Goal: Find specific page/section: Find specific page/section

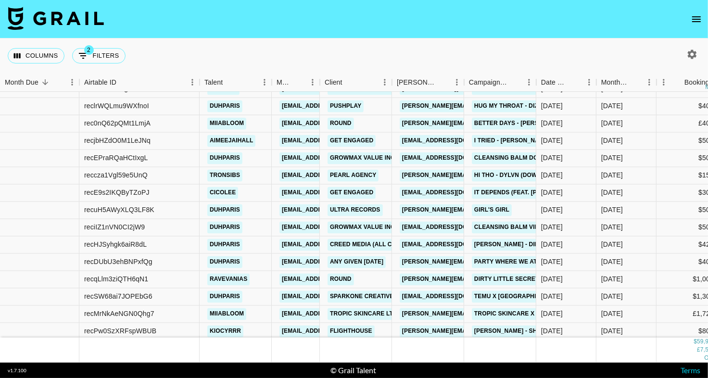
scroll to position [776, 0]
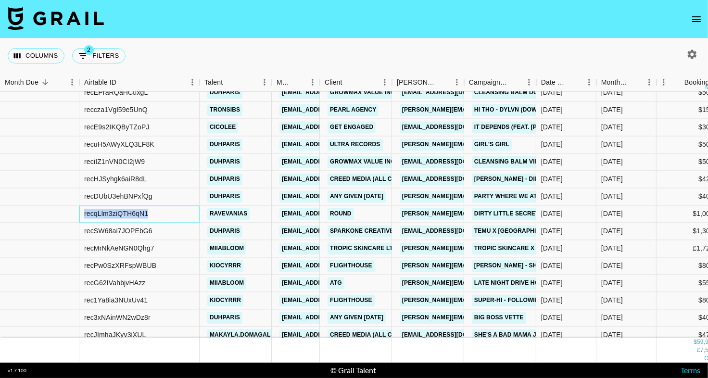
drag, startPoint x: 152, startPoint y: 214, endPoint x: 85, endPoint y: 214, distance: 67.8
click at [85, 214] on div "recqLlm3ziQTH6qN1" at bounding box center [139, 214] width 120 height 17
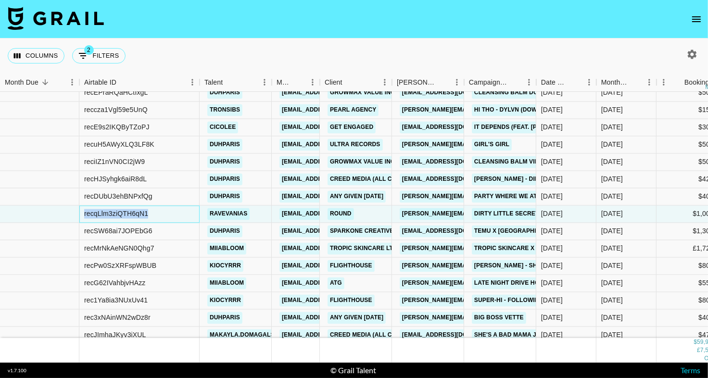
copy div "recqLlm3ziQTH6qN1"
click at [696, 21] on icon "open drawer" at bounding box center [697, 19] width 12 height 12
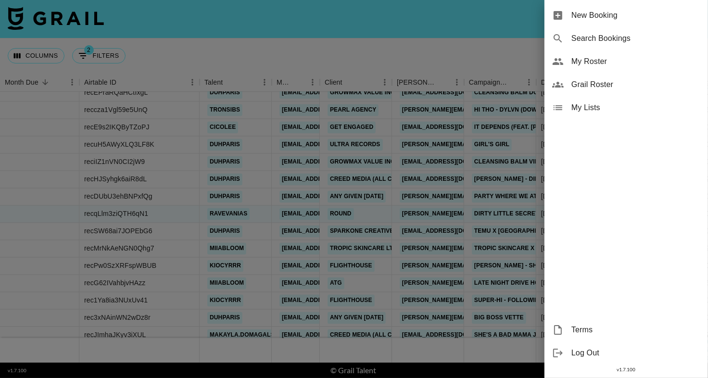
click at [525, 53] on div at bounding box center [354, 189] width 708 height 378
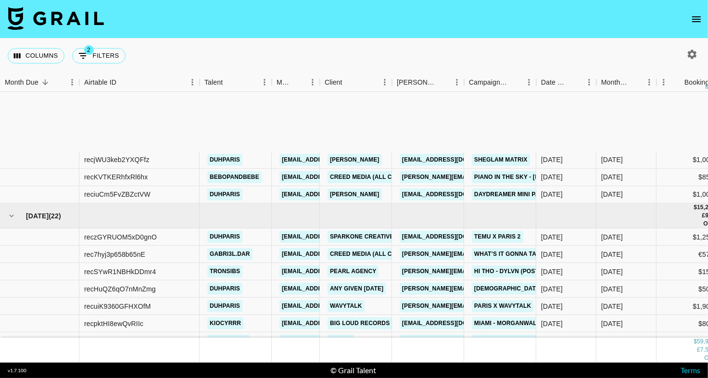
scroll to position [0, 0]
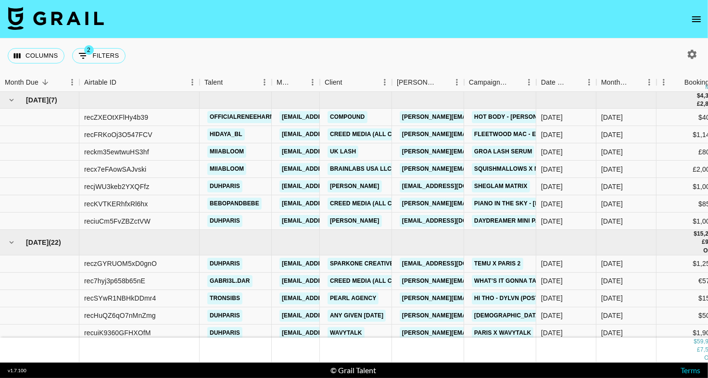
click at [695, 13] on button "open drawer" at bounding box center [696, 19] width 19 height 19
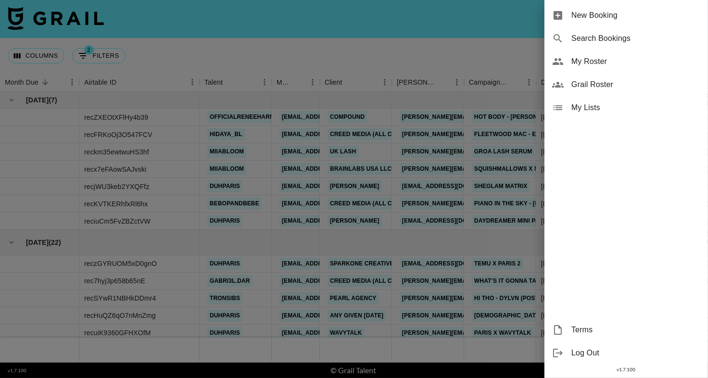
click at [601, 74] on div "Grail Roster" at bounding box center [625, 84] width 163 height 23
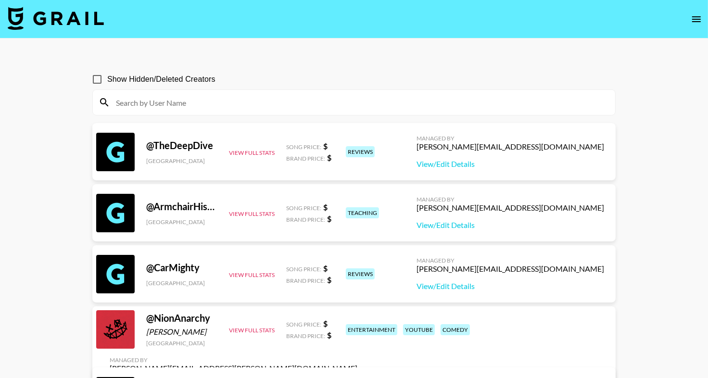
click at [694, 22] on icon "open drawer" at bounding box center [697, 19] width 12 height 12
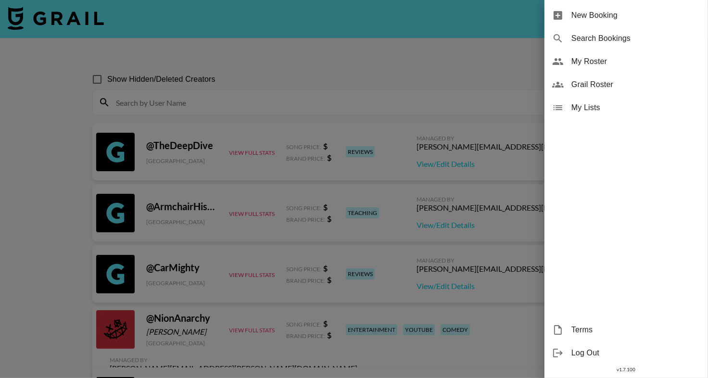
click at [632, 68] on div "My Roster" at bounding box center [625, 61] width 163 height 23
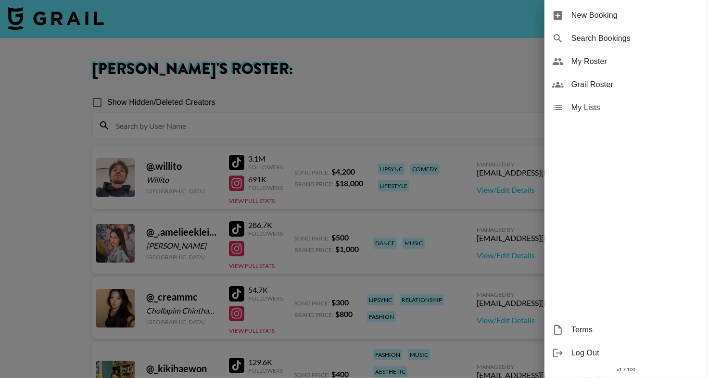
click at [312, 91] on div at bounding box center [354, 189] width 708 height 378
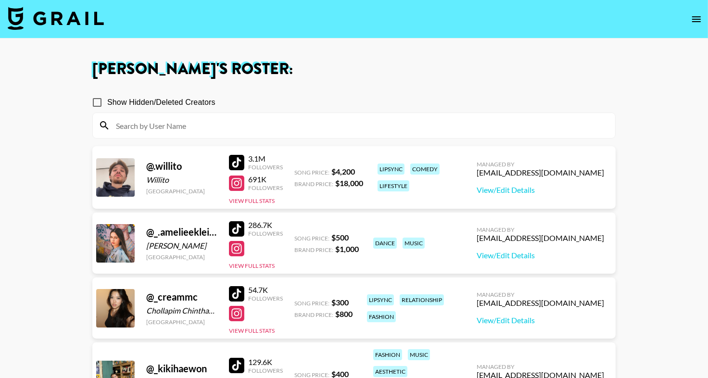
click at [304, 126] on input at bounding box center [359, 125] width 499 height 15
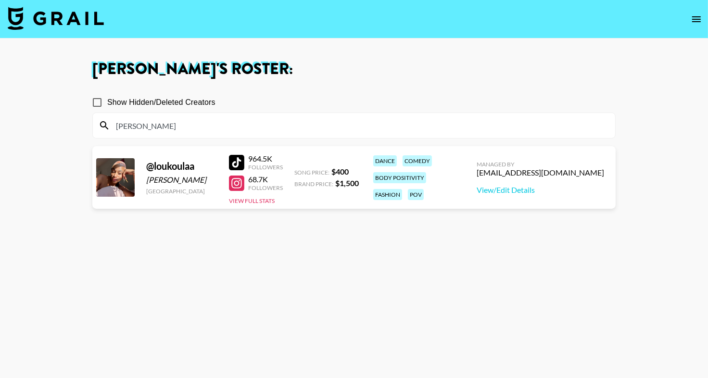
click at [367, 82] on div "[PERSON_NAME] 's Roster: Show Hidden/Deleted Creators [PERSON_NAME] @ [PERSON_N…" at bounding box center [354, 224] width 539 height 324
drag, startPoint x: 236, startPoint y: 160, endPoint x: 231, endPoint y: 3, distance: 157.3
click at [0, 0] on section "[PERSON_NAME] 's Roster: Show Hidden/Deleted Creators [PERSON_NAME] @ [PERSON_N…" at bounding box center [354, 223] width 708 height 447
click at [189, 123] on input "[PERSON_NAME]" at bounding box center [359, 125] width 499 height 15
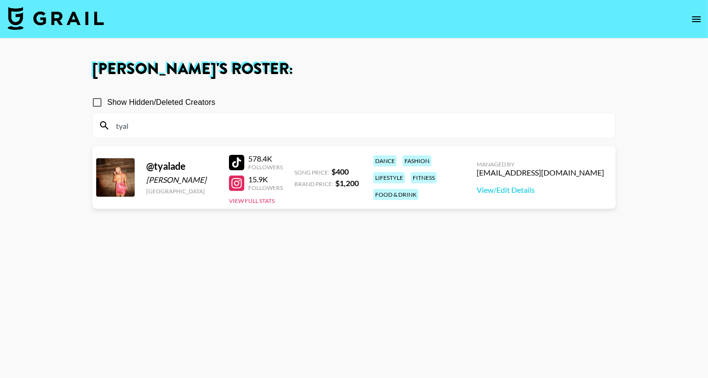
click at [327, 78] on div "[PERSON_NAME] 's Roster: Show Hidden/Deleted Creators tyal @ tyalade [PERSON_NA…" at bounding box center [354, 224] width 539 height 324
click at [0, 0] on section "[PERSON_NAME] 's Roster: Show Hidden/Deleted Creators tyal @ tyalade [PERSON_NA…" at bounding box center [354, 223] width 708 height 447
click at [141, 124] on input "tyal" at bounding box center [359, 125] width 499 height 15
click at [254, 127] on input "mii" at bounding box center [359, 125] width 499 height 15
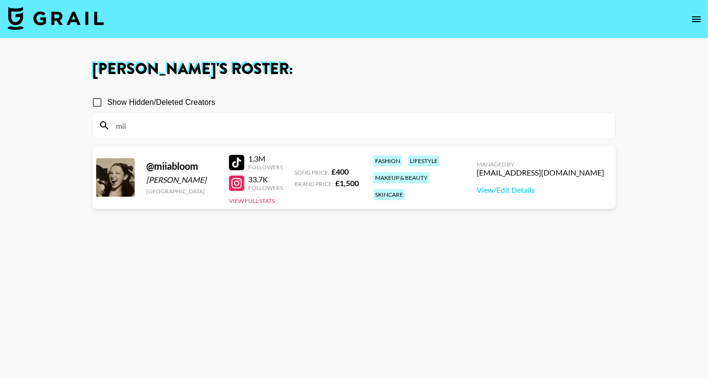
click at [281, 98] on div "Show Hidden/Deleted Creators" at bounding box center [353, 102] width 523 height 20
click at [0, 0] on section "[PERSON_NAME] 's Roster: Show Hidden/Deleted Creators mii @ miiabloom [PERSON_N…" at bounding box center [354, 223] width 708 height 447
click at [141, 138] on section "Show Hidden/Deleted Creators mii @ miiabloom [PERSON_NAME] [GEOGRAPHIC_DATA] 1.…" at bounding box center [353, 235] width 523 height 301
click at [142, 131] on input "mii" at bounding box center [359, 125] width 499 height 15
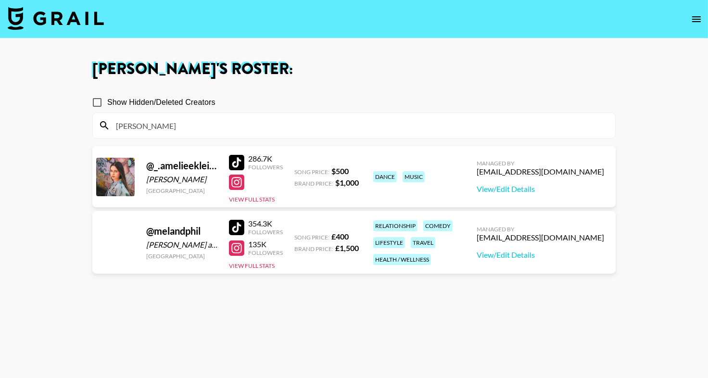
type input "[PERSON_NAME]"
click at [376, 54] on main "[PERSON_NAME] 's Roster: Show Hidden/Deleted Creators [PERSON_NAME] @ _.ameliee…" at bounding box center [354, 223] width 708 height 370
click at [0, 0] on section "[PERSON_NAME] 's Roster: Show Hidden/Deleted Creators [PERSON_NAME] @ _.ameliee…" at bounding box center [354, 223] width 708 height 447
click at [240, 220] on div at bounding box center [236, 227] width 15 height 15
click at [142, 126] on input "[PERSON_NAME]" at bounding box center [359, 125] width 499 height 15
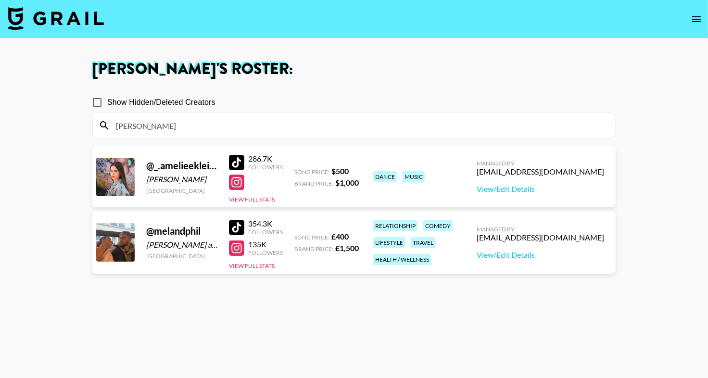
click at [142, 126] on input "[PERSON_NAME]" at bounding box center [359, 125] width 499 height 15
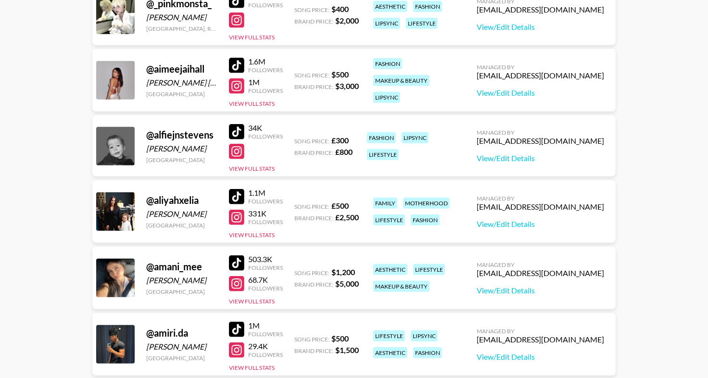
scroll to position [468, 0]
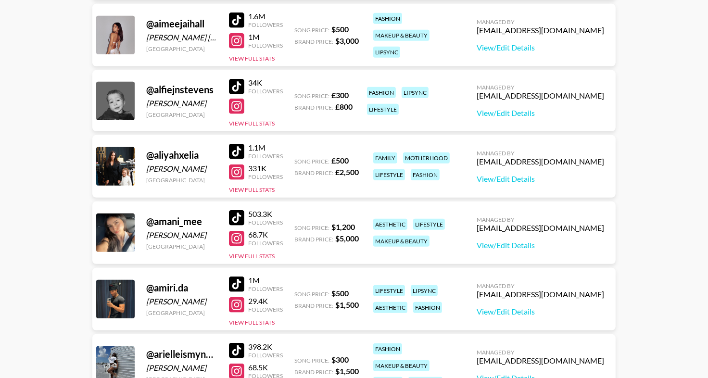
click at [235, 217] on div at bounding box center [236, 217] width 15 height 15
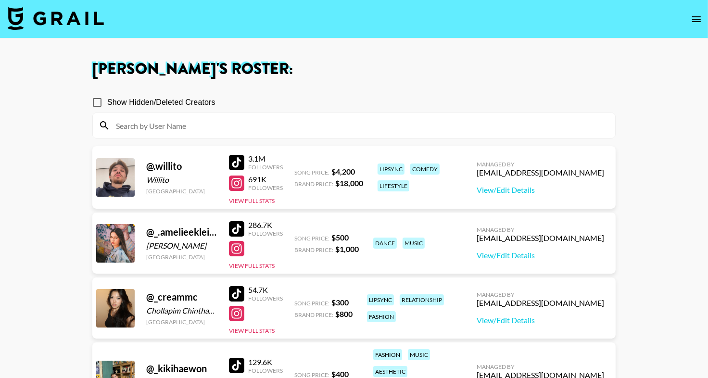
click at [53, 22] on img at bounding box center [56, 18] width 96 height 23
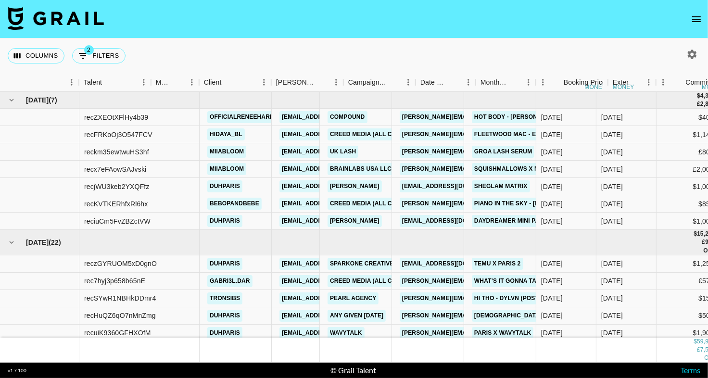
scroll to position [0, 224]
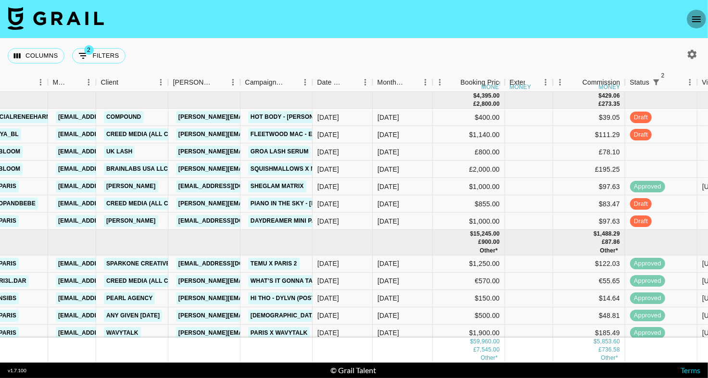
click at [692, 18] on icon "open drawer" at bounding box center [697, 19] width 12 height 12
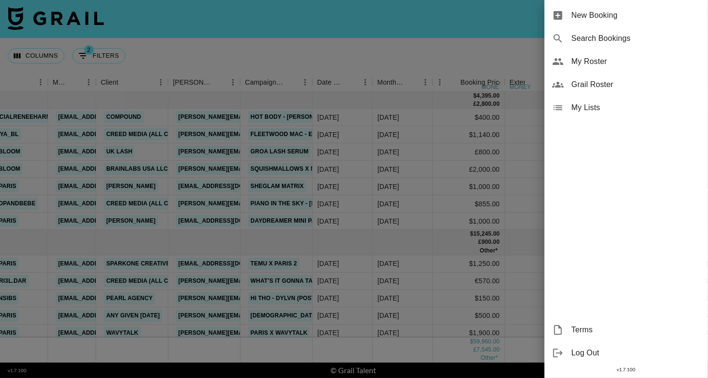
click at [628, 61] on span "My Roster" at bounding box center [635, 62] width 129 height 12
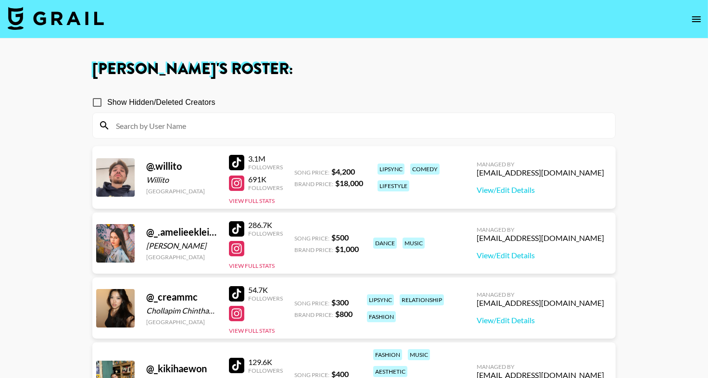
click at [160, 128] on input at bounding box center [359, 125] width 499 height 15
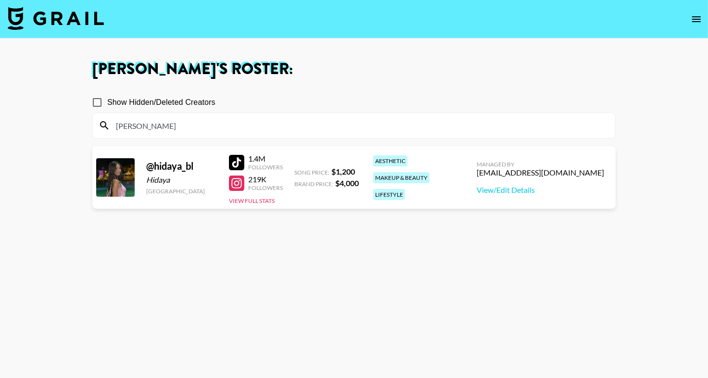
type input "[PERSON_NAME]"
click at [0, 0] on section "[PERSON_NAME] 's Roster: Show Hidden/Deleted Creators [PERSON_NAME] @ hidaya_bl…" at bounding box center [354, 223] width 708 height 447
click at [702, 16] on button "open drawer" at bounding box center [696, 19] width 19 height 19
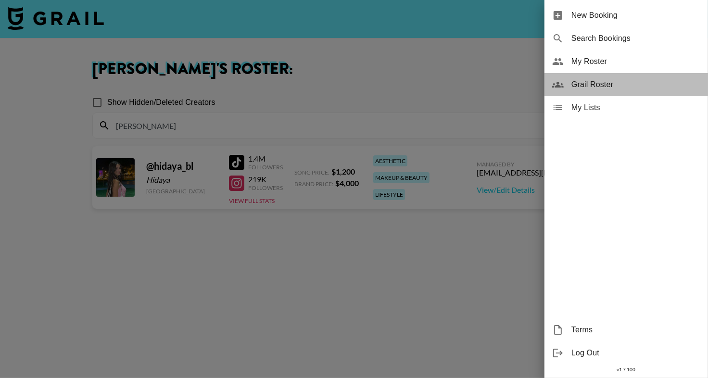
click at [634, 86] on span "Grail Roster" at bounding box center [635, 85] width 129 height 12
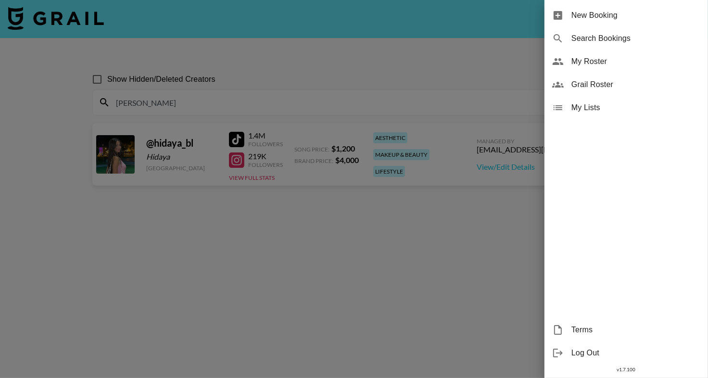
click at [332, 100] on div at bounding box center [354, 189] width 708 height 378
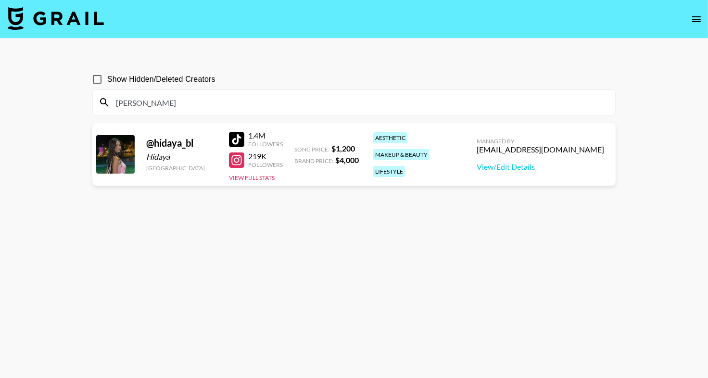
click at [135, 101] on input "[PERSON_NAME]" at bounding box center [359, 102] width 499 height 15
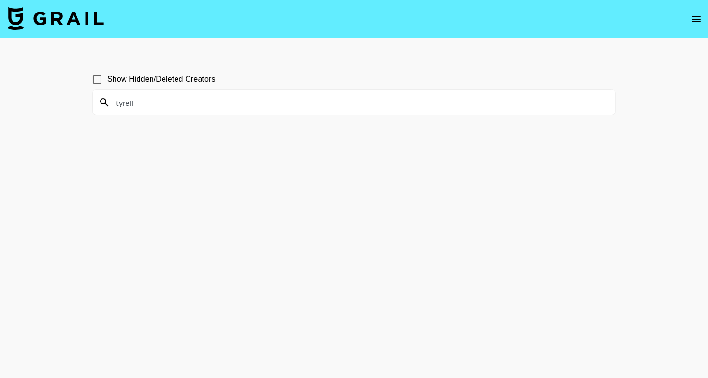
type input "tyrell"
click at [705, 23] on nav at bounding box center [354, 19] width 708 height 38
click at [702, 22] on icon "open drawer" at bounding box center [697, 19] width 12 height 12
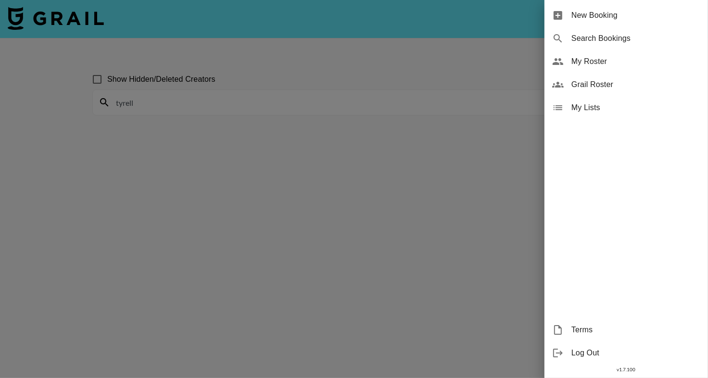
click at [635, 65] on span "My Roster" at bounding box center [635, 62] width 129 height 12
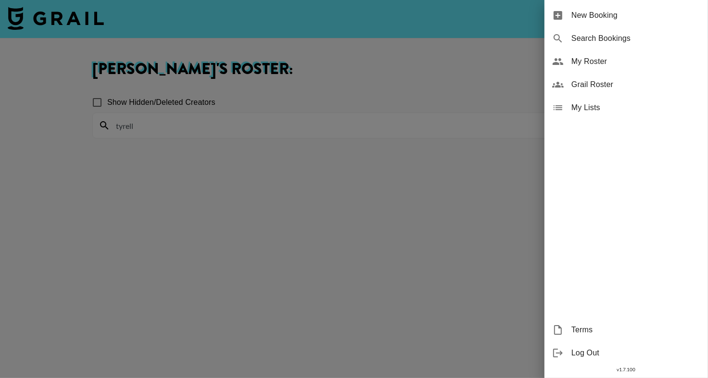
click at [173, 122] on div at bounding box center [354, 189] width 708 height 378
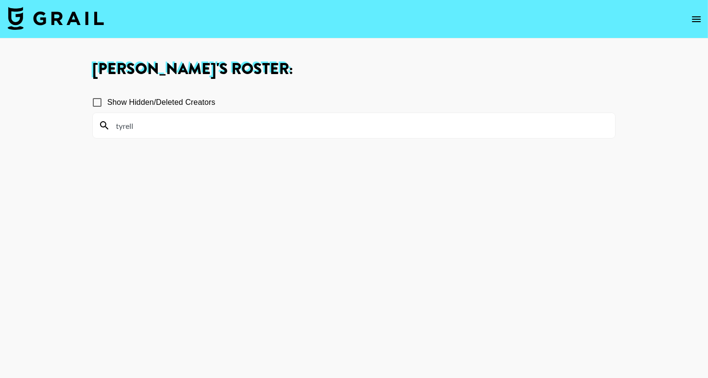
click at [173, 122] on input "tyrell" at bounding box center [359, 125] width 499 height 15
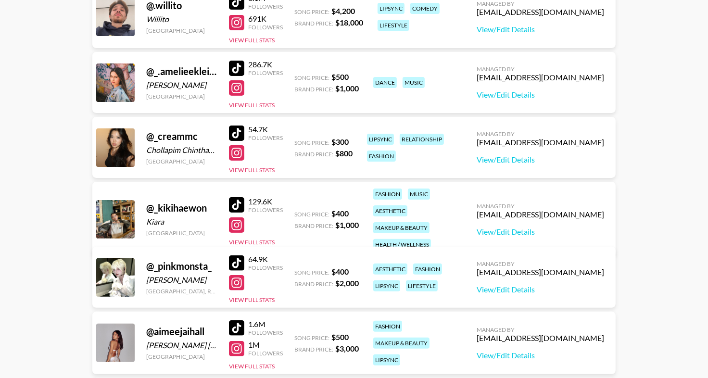
scroll to position [256, 0]
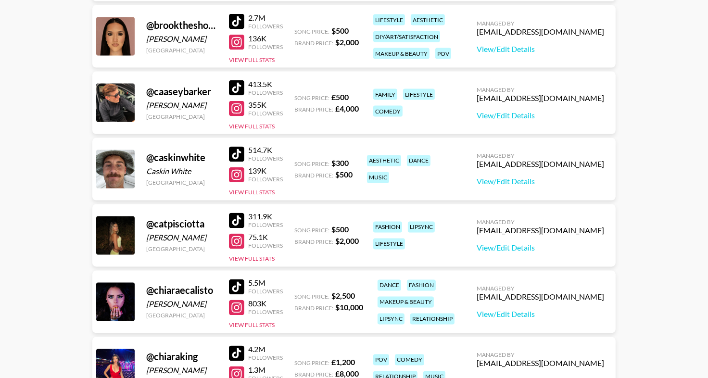
scroll to position [1469, 0]
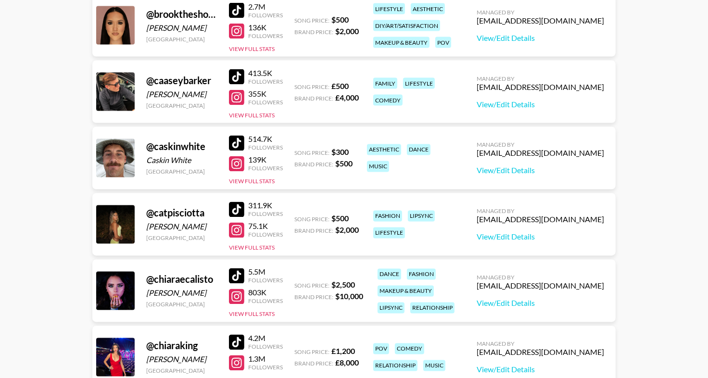
drag, startPoint x: 237, startPoint y: 208, endPoint x: 179, endPoint y: 1, distance: 214.1
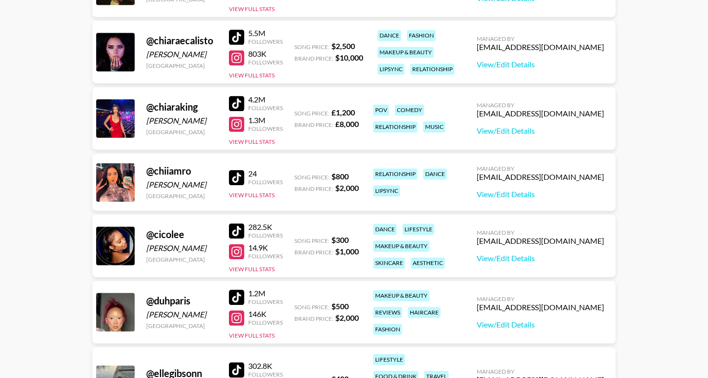
scroll to position [1773, 0]
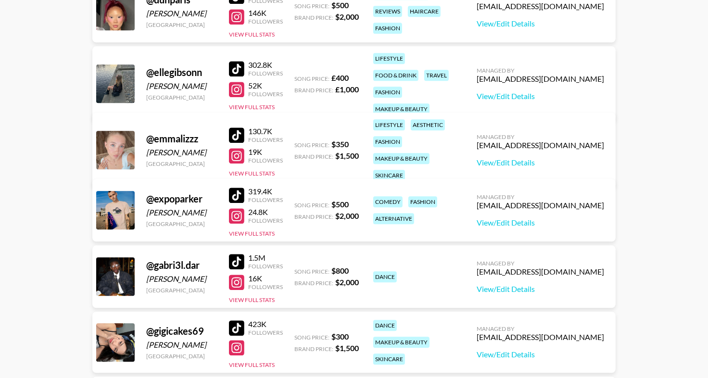
scroll to position [2009, 0]
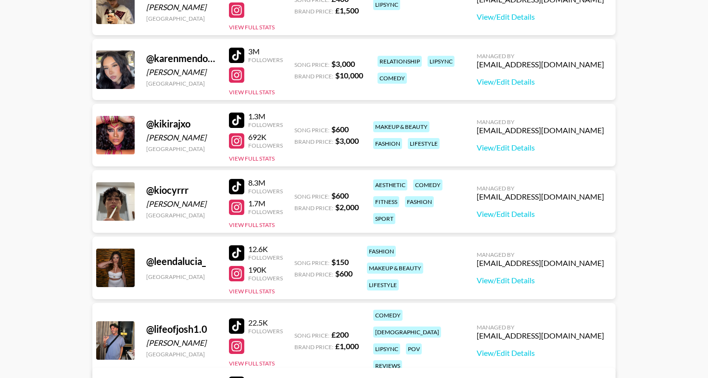
scroll to position [2838, 0]
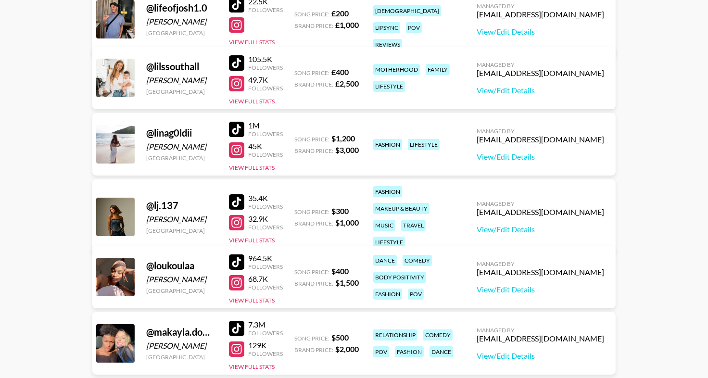
scroll to position [3128, 0]
drag, startPoint x: 236, startPoint y: 193, endPoint x: 208, endPoint y: 0, distance: 194.4
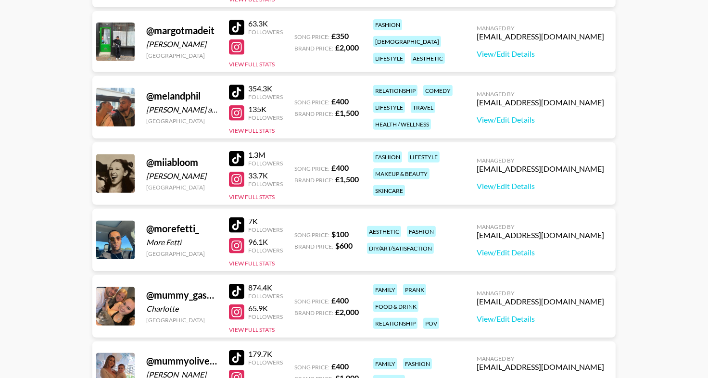
scroll to position [3571, 0]
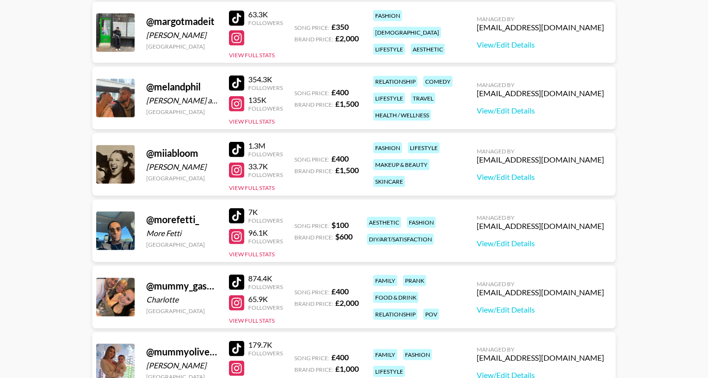
click at [0, 0] on main "[PERSON_NAME] 's Roster: Show Hidden/Deleted Creators @ hidaya_bl Hidaya [GEOGR…" at bounding box center [354, 123] width 708 height 7311
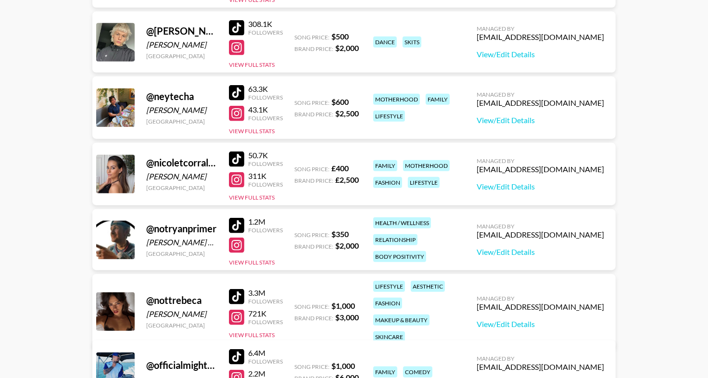
scroll to position [3965, 0]
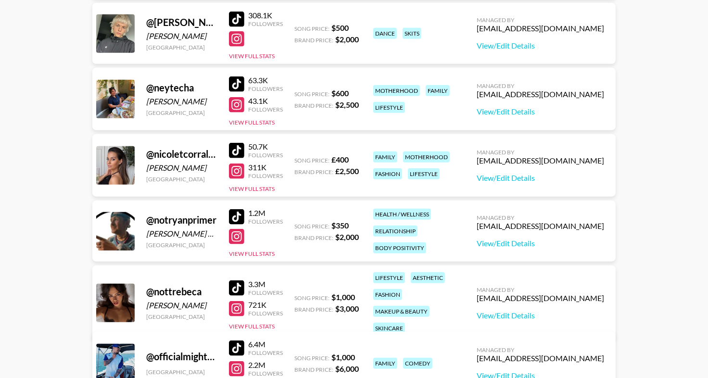
drag, startPoint x: 237, startPoint y: 280, endPoint x: 246, endPoint y: 11, distance: 269.4
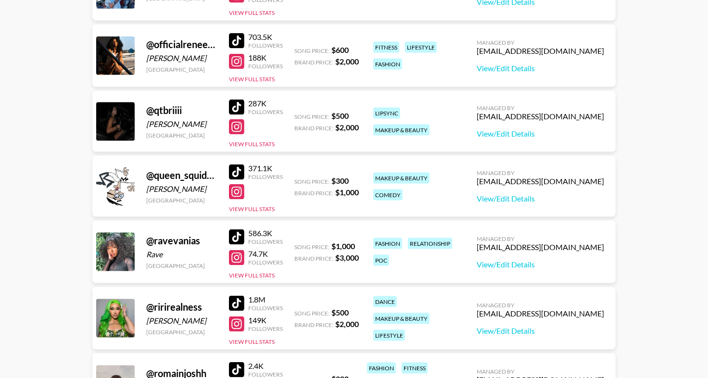
scroll to position [4456, 0]
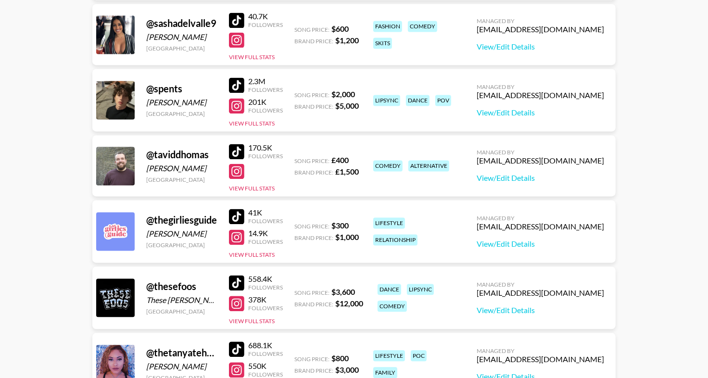
scroll to position [4882, 0]
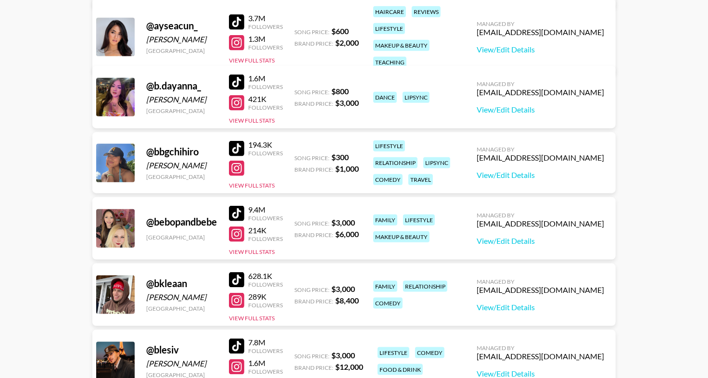
scroll to position [0, 0]
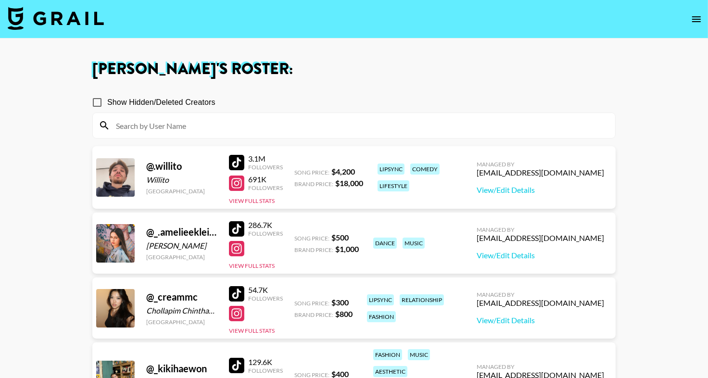
click at [193, 133] on div at bounding box center [354, 125] width 522 height 25
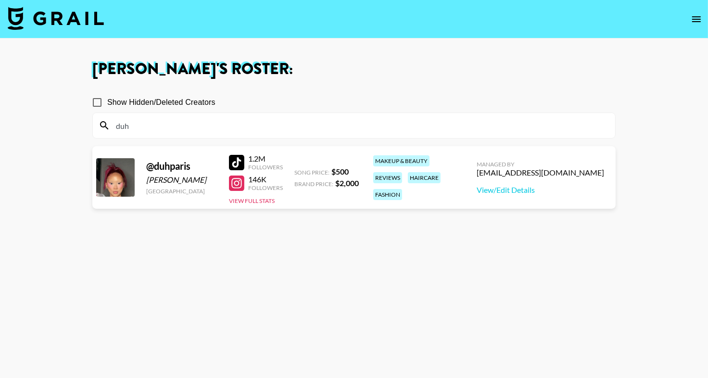
type input "duh"
click at [278, 67] on h1 "[PERSON_NAME] 's Roster:" at bounding box center [353, 69] width 523 height 15
click at [251, 198] on button "View Full Stats" at bounding box center [252, 200] width 46 height 7
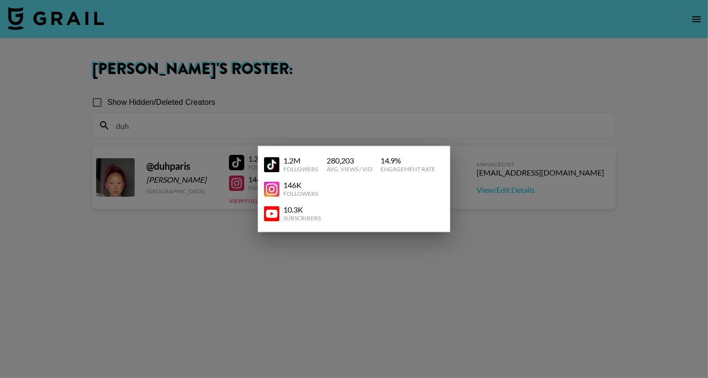
click at [203, 243] on div at bounding box center [354, 189] width 708 height 378
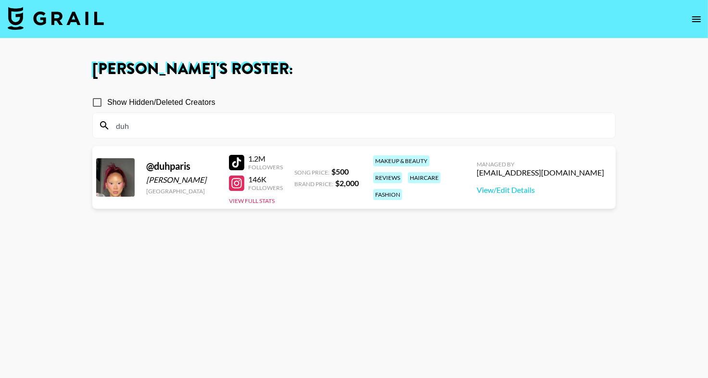
click at [237, 162] on div at bounding box center [236, 162] width 15 height 15
click at [152, 120] on input "duh" at bounding box center [359, 125] width 499 height 15
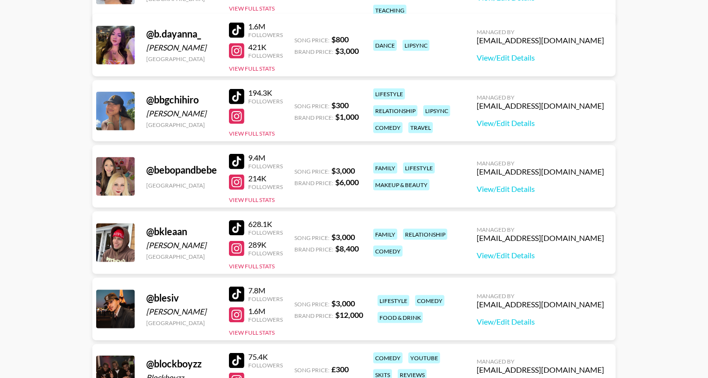
scroll to position [979, 0]
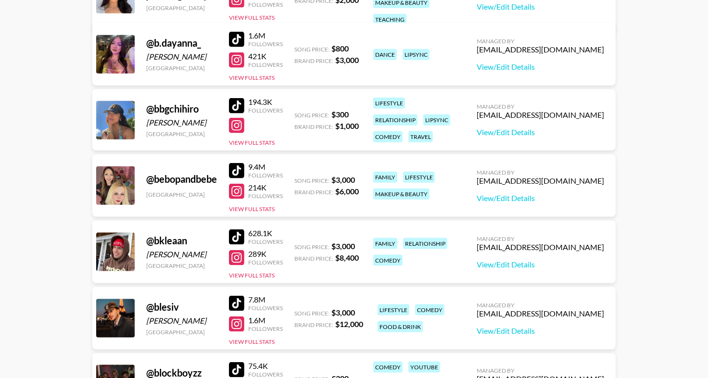
click at [239, 32] on div at bounding box center [236, 39] width 15 height 15
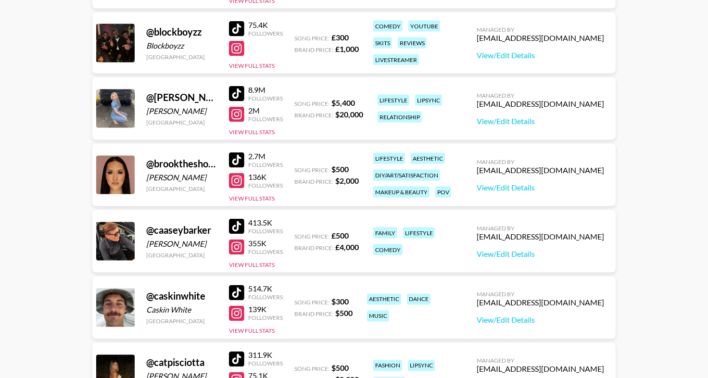
scroll to position [1328, 0]
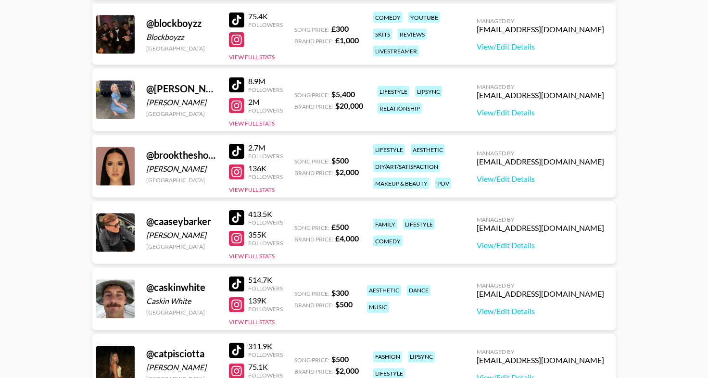
click at [238, 151] on div at bounding box center [236, 151] width 15 height 15
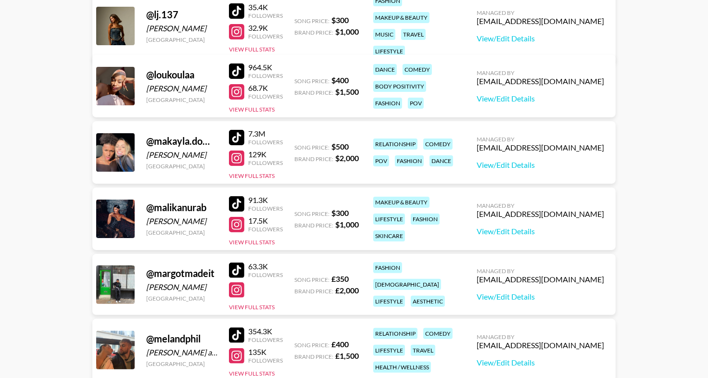
scroll to position [3318, 0]
drag, startPoint x: 238, startPoint y: 138, endPoint x: 221, endPoint y: 0, distance: 139.0
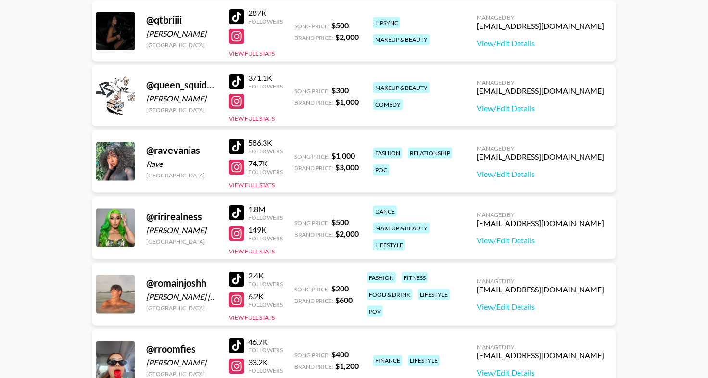
scroll to position [4362, 0]
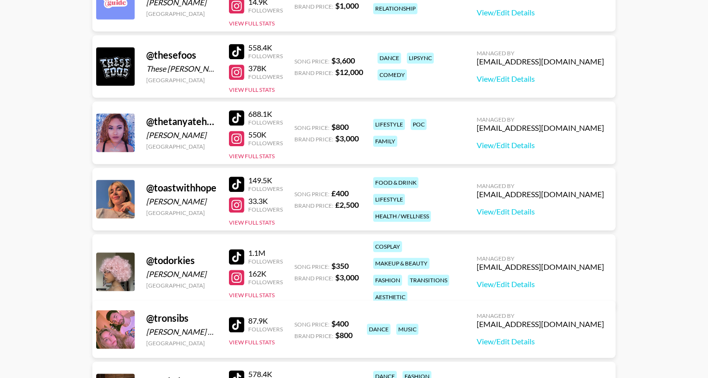
scroll to position [5108, 0]
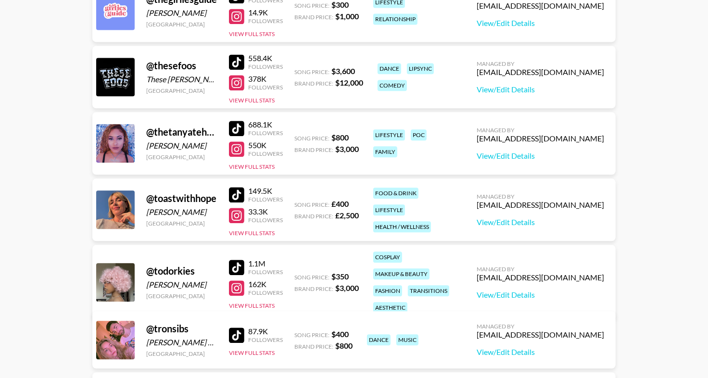
drag, startPoint x: 237, startPoint y: 126, endPoint x: 251, endPoint y: 3, distance: 123.5
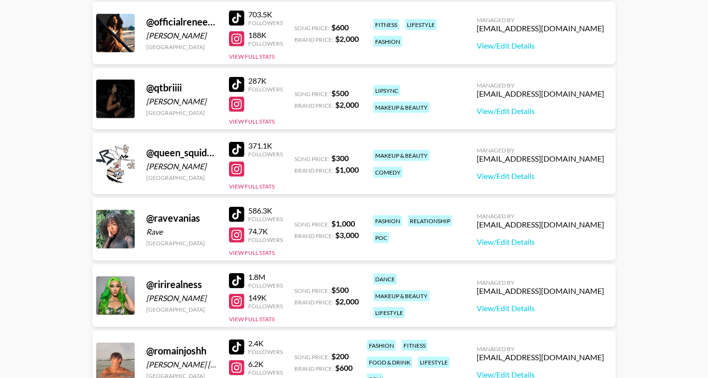
scroll to position [4333, 0]
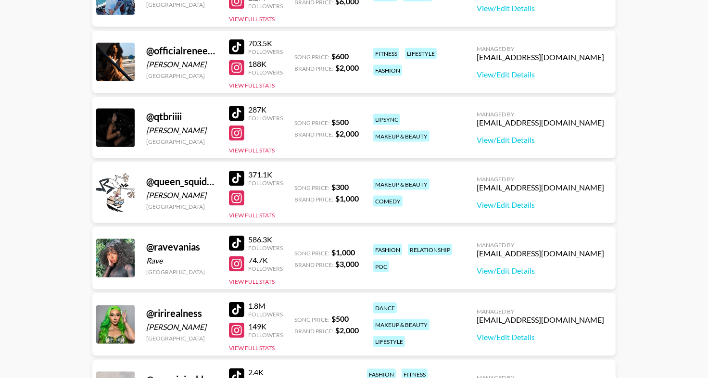
click at [239, 310] on div at bounding box center [236, 309] width 15 height 15
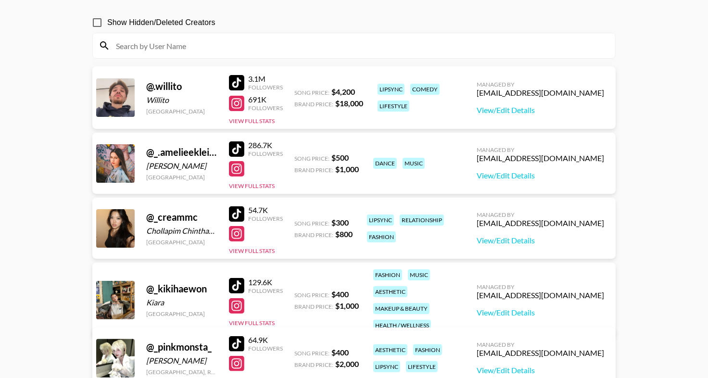
scroll to position [0, 0]
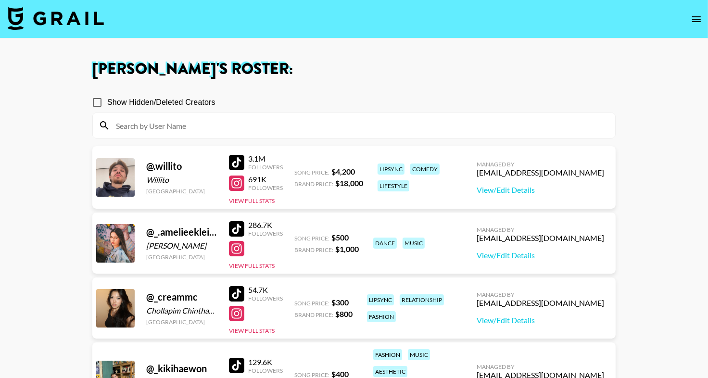
click at [227, 124] on input at bounding box center [359, 125] width 499 height 15
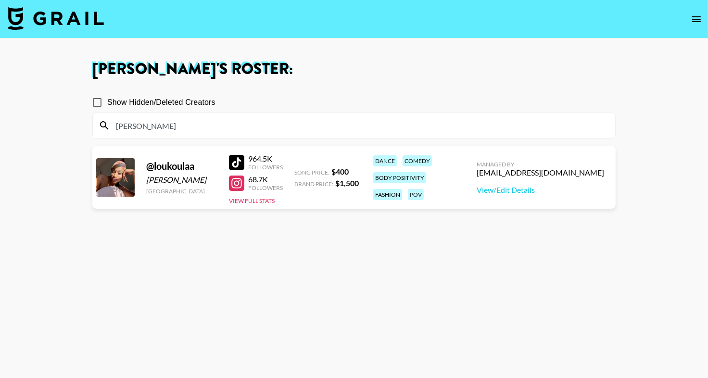
click at [329, 86] on section "Show Hidden/Deleted Creators [PERSON_NAME]" at bounding box center [353, 112] width 523 height 54
click at [145, 125] on input "[PERSON_NAME]" at bounding box center [359, 125] width 499 height 15
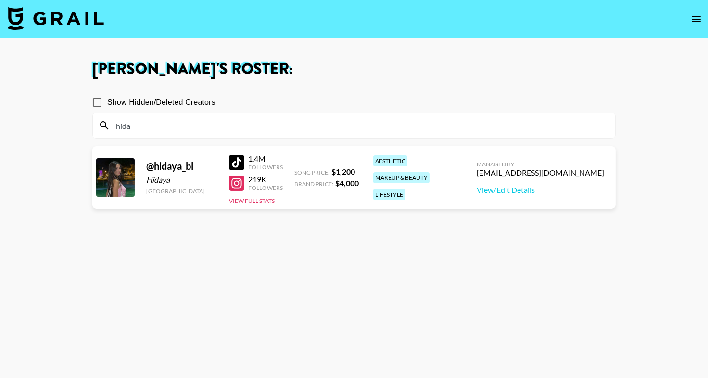
type input "hida"
click at [236, 185] on div at bounding box center [236, 183] width 15 height 15
click at [67, 16] on img at bounding box center [56, 18] width 96 height 23
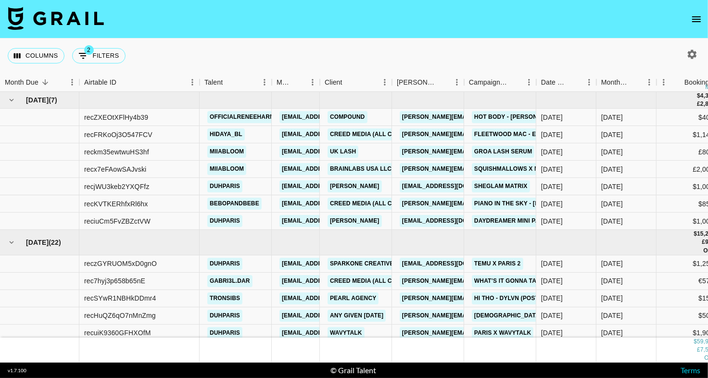
click at [704, 12] on nav at bounding box center [354, 19] width 708 height 38
click at [698, 18] on icon "open drawer" at bounding box center [697, 19] width 12 height 12
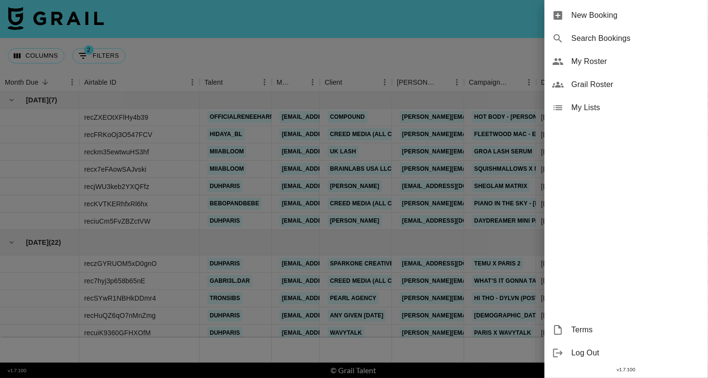
click at [585, 59] on span "My Roster" at bounding box center [635, 62] width 129 height 12
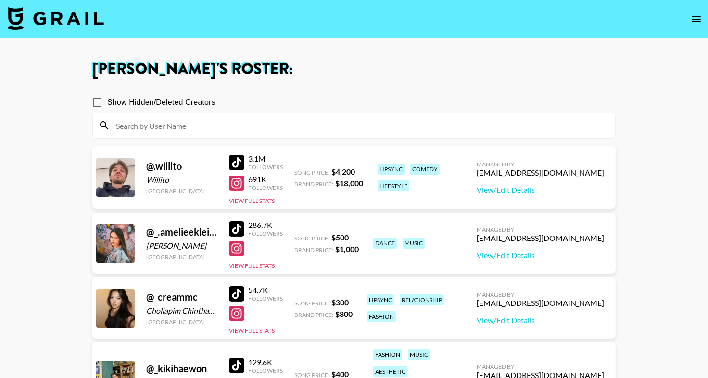
click at [264, 125] on input at bounding box center [359, 125] width 499 height 15
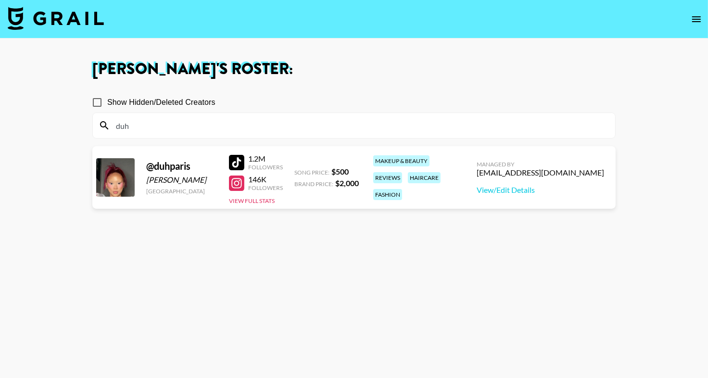
click at [347, 90] on section "Show Hidden/Deleted Creators duh" at bounding box center [353, 112] width 523 height 54
click at [0, 0] on section "[PERSON_NAME] 's Roster: Show Hidden/Deleted Creators duh @ [STREET_ADDRESS][PE…" at bounding box center [354, 223] width 708 height 447
click at [163, 131] on input "duh" at bounding box center [359, 125] width 499 height 15
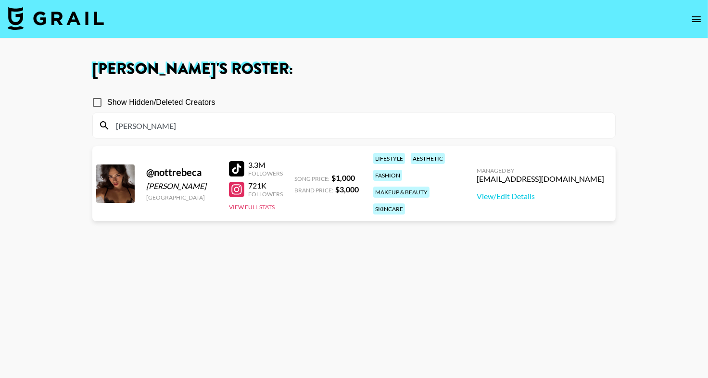
type input "[PERSON_NAME]"
drag, startPoint x: 234, startPoint y: 185, endPoint x: 438, endPoint y: 0, distance: 275.1
click at [0, 0] on section "[PERSON_NAME] 's Roster: Show Hidden/Deleted Creators [PERSON_NAME] @ nottrebec…" at bounding box center [354, 223] width 708 height 447
click at [235, 164] on div at bounding box center [236, 168] width 15 height 15
click at [0, 0] on section "[PERSON_NAME] 's Roster: Show Hidden/Deleted Creators [PERSON_NAME] @ nottrebec…" at bounding box center [354, 223] width 708 height 447
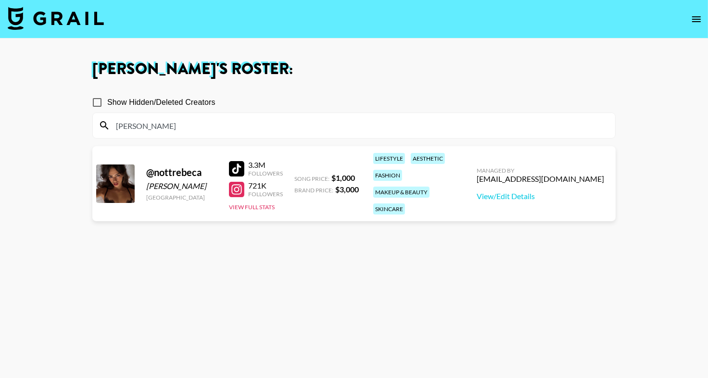
click at [149, 125] on input "[PERSON_NAME]" at bounding box center [359, 125] width 499 height 15
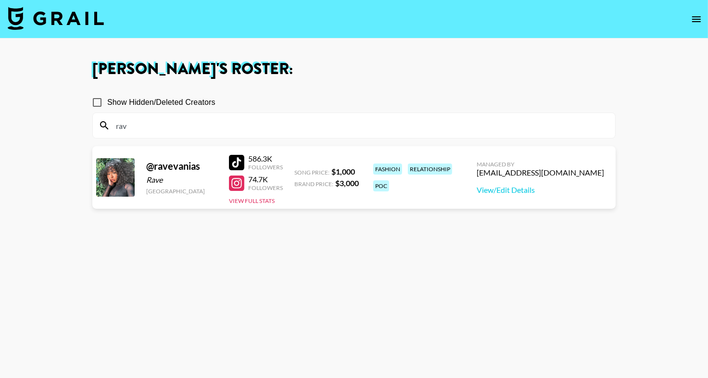
click at [266, 88] on section "Show Hidden/Deleted Creators rav" at bounding box center [353, 112] width 523 height 54
click at [244, 156] on div at bounding box center [236, 162] width 15 height 15
click at [0, 0] on section "[PERSON_NAME] 's Roster: Show Hidden/Deleted Creators rav @ ravevanias Rave [GE…" at bounding box center [354, 223] width 708 height 447
click at [138, 116] on div "rav" at bounding box center [354, 125] width 522 height 25
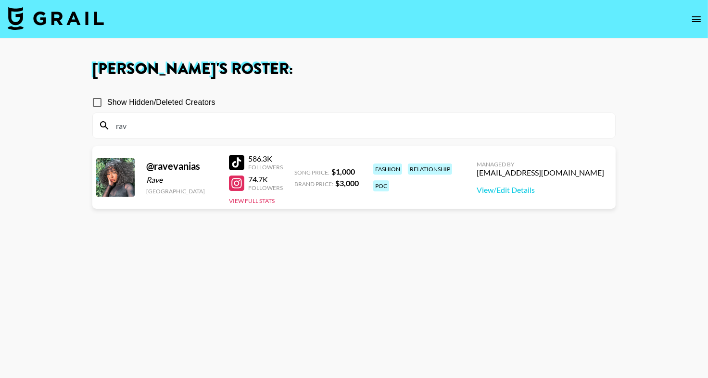
click at [140, 125] on input "rav" at bounding box center [359, 125] width 499 height 15
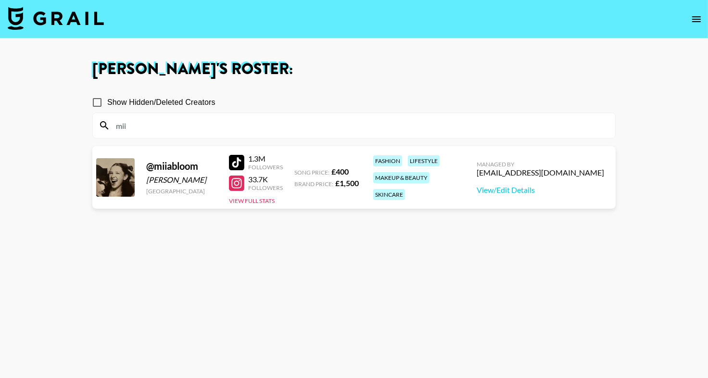
type input "mii"
click at [387, 25] on nav at bounding box center [354, 19] width 708 height 38
click at [0, 0] on section "[PERSON_NAME] 's Roster: Show Hidden/Deleted Creators mii @ miiabloom [PERSON_N…" at bounding box center [354, 223] width 708 height 447
click at [138, 126] on input "mii" at bounding box center [359, 125] width 499 height 15
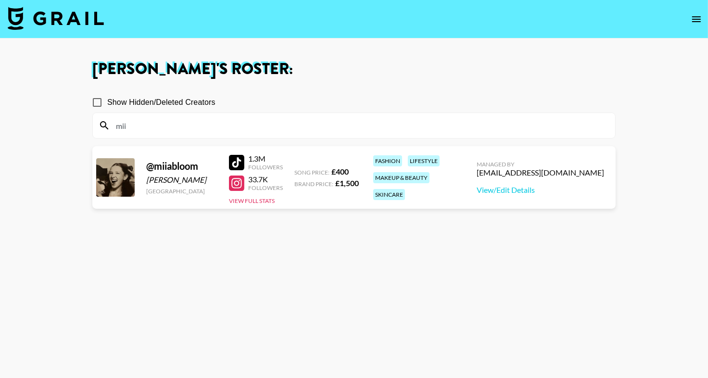
click at [138, 126] on input "mii" at bounding box center [359, 125] width 499 height 15
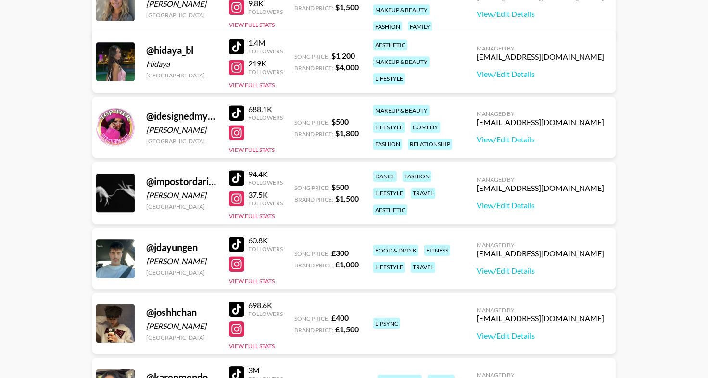
scroll to position [2487, 0]
